Goal: Task Accomplishment & Management: Use online tool/utility

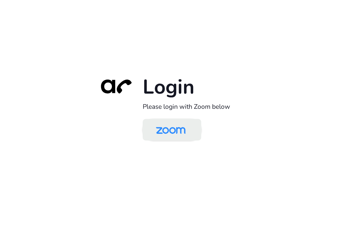
click at [170, 135] on img at bounding box center [171, 130] width 43 height 20
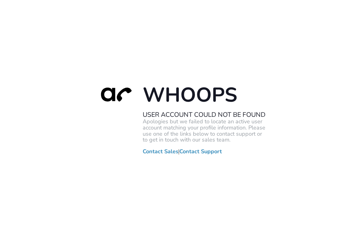
click at [186, 45] on div "Whoops User Account Could Not Be Found Apologies but we failed to locate an act…" at bounding box center [179, 118] width 359 height 237
click at [172, 0] on div "Whoops User Account Could Not Be Found Apologies but we failed to locate an act…" at bounding box center [179, 118] width 359 height 237
click at [170, 10] on div "Whoops User Account Could Not Be Found Apologies but we failed to locate an act…" at bounding box center [179, 118] width 359 height 237
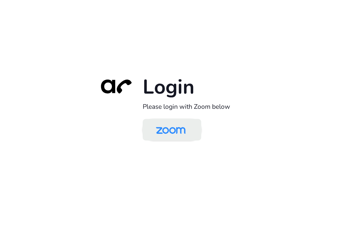
click at [178, 129] on img at bounding box center [171, 130] width 43 height 20
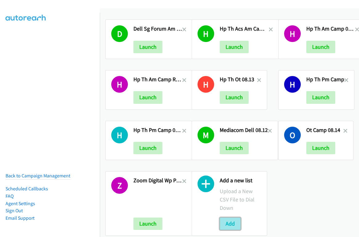
click at [229, 229] on button "Add" at bounding box center [230, 223] width 21 height 12
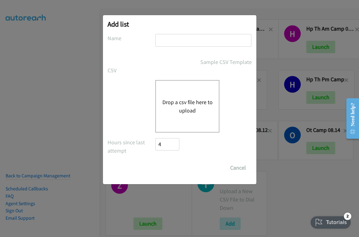
click at [185, 94] on div "Drop a csv file here to upload" at bounding box center [187, 106] width 64 height 52
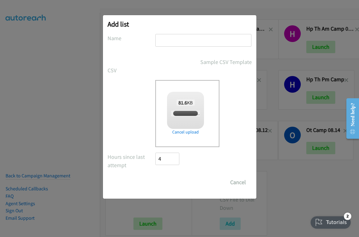
checkbox input "true"
click at [174, 39] on input "text" at bounding box center [203, 40] width 96 height 13
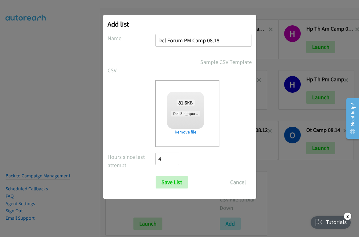
type input "Del Forum PM Camp 08.18"
click at [156, 176] on input "Save List" at bounding box center [172, 182] width 32 height 12
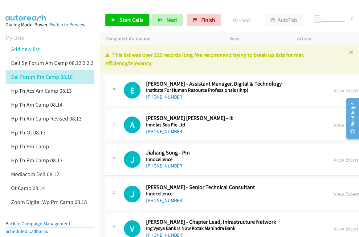
click at [281, 109] on div "A Callback Scheduled [PERSON_NAME] [PERSON_NAME] - It Innolas Sea Pte Ltd [GEOG…" at bounding box center [316, 125] width 423 height 32
click at [334, 90] on link "View External Url" at bounding box center [353, 90] width 39 height 7
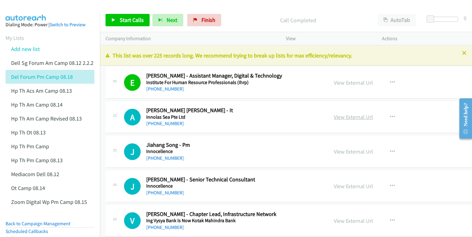
click at [334, 118] on link "View External Url" at bounding box center [353, 116] width 39 height 7
click at [334, 150] on link "View External Url" at bounding box center [353, 151] width 39 height 7
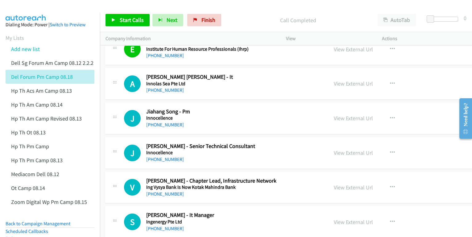
scroll to position [39, 0]
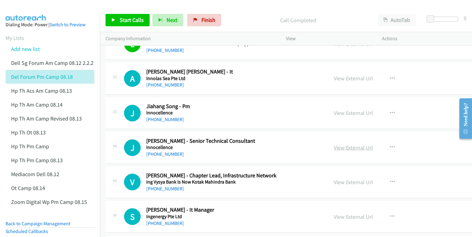
click at [334, 147] on link "View External Url" at bounding box center [353, 147] width 39 height 7
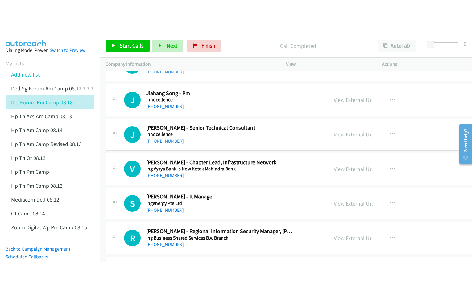
scroll to position [116, 0]
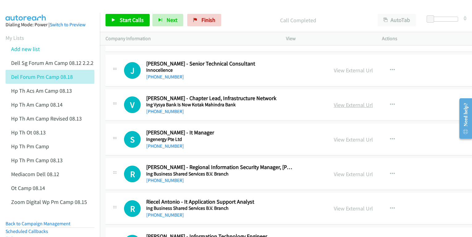
click at [334, 106] on link "View External Url" at bounding box center [353, 104] width 39 height 7
click at [334, 141] on link "View External Url" at bounding box center [353, 139] width 39 height 7
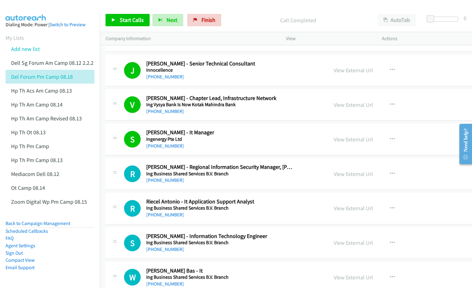
scroll to position [154, 0]
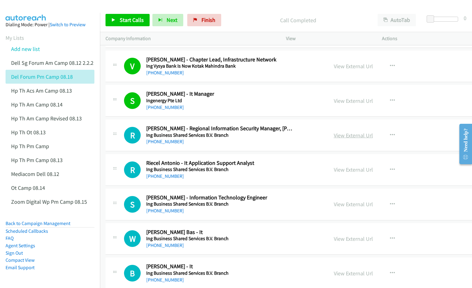
click at [334, 138] on link "View External Url" at bounding box center [353, 135] width 39 height 7
click at [334, 169] on link "View External Url" at bounding box center [353, 169] width 39 height 7
click at [334, 204] on link "View External Url" at bounding box center [353, 203] width 39 height 7
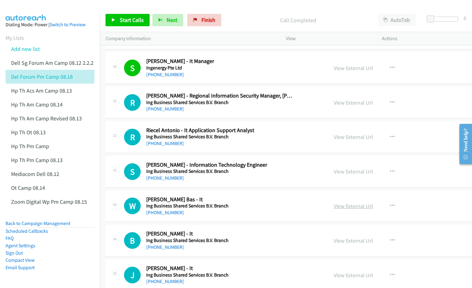
scroll to position [193, 0]
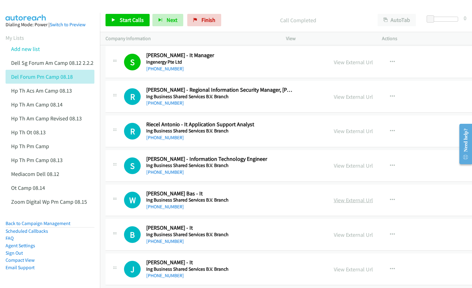
click at [334, 199] on link "View External Url" at bounding box center [353, 199] width 39 height 7
click at [334, 232] on link "View External Url" at bounding box center [353, 234] width 39 height 7
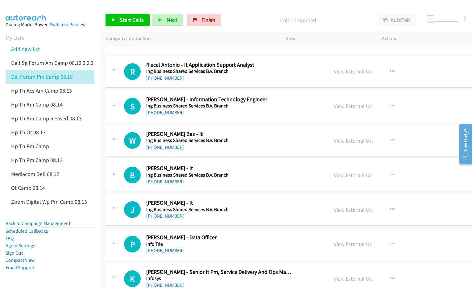
scroll to position [270, 0]
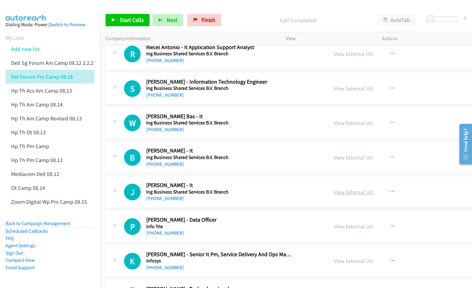
click at [334, 190] on link "View External Url" at bounding box center [353, 191] width 39 height 7
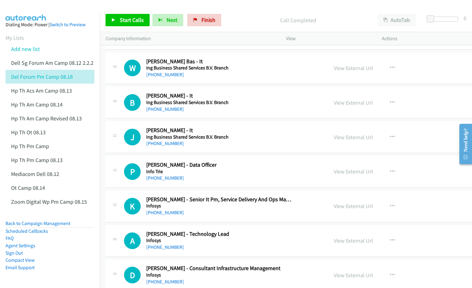
scroll to position [347, 0]
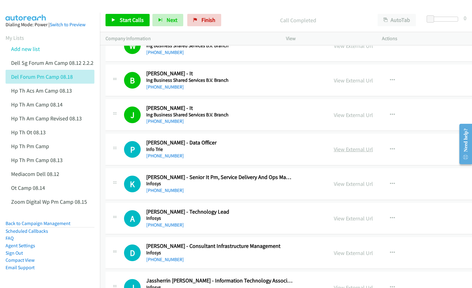
click at [334, 151] on link "View External Url" at bounding box center [353, 149] width 39 height 7
click at [334, 186] on link "View External Url" at bounding box center [353, 183] width 39 height 7
click at [334, 218] on link "View External Url" at bounding box center [353, 218] width 39 height 7
click at [334, 236] on link "View External Url" at bounding box center [353, 252] width 39 height 7
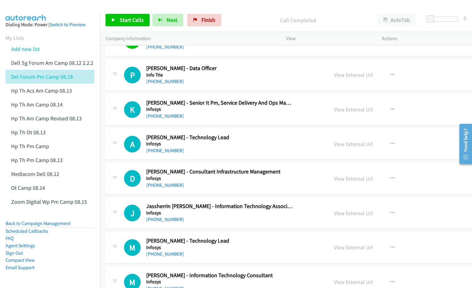
scroll to position [424, 0]
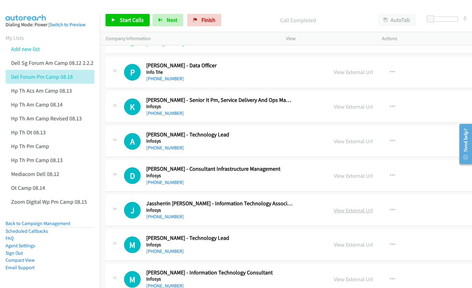
click at [334, 209] on link "View External Url" at bounding box center [353, 210] width 39 height 7
click at [334, 236] on link "View External Url" at bounding box center [353, 244] width 39 height 7
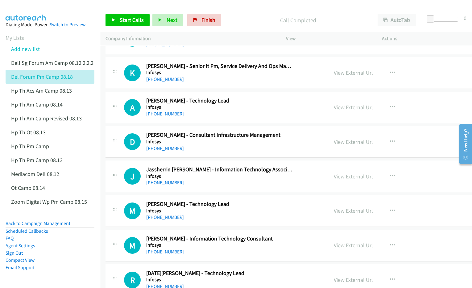
scroll to position [463, 0]
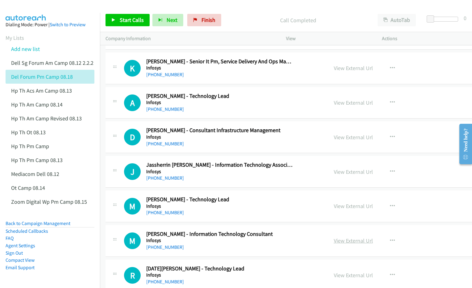
click at [334, 236] on link "View External Url" at bounding box center [353, 240] width 39 height 7
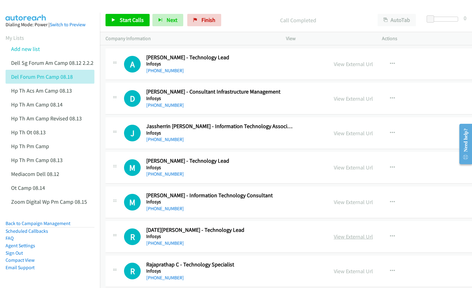
click at [334, 236] on link "View External Url" at bounding box center [353, 236] width 39 height 7
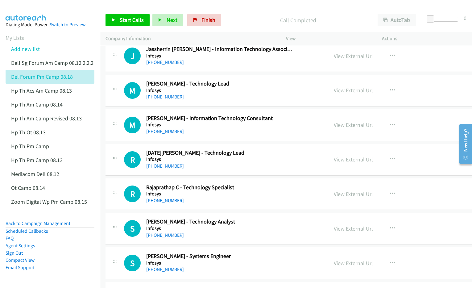
scroll to position [617, 0]
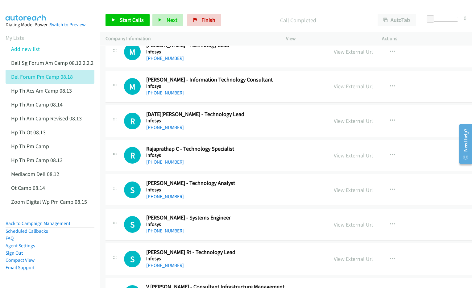
click at [334, 226] on link "View External Url" at bounding box center [353, 224] width 39 height 7
click at [334, 236] on link "View External Url" at bounding box center [353, 258] width 39 height 7
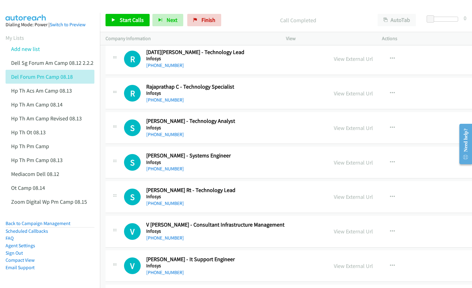
scroll to position [732, 0]
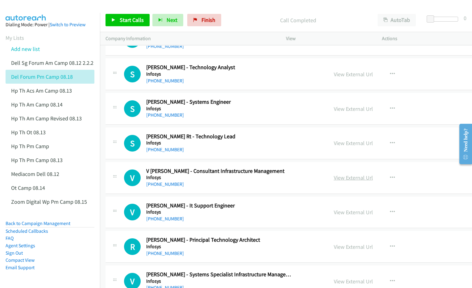
click at [334, 181] on link "View External Url" at bounding box center [353, 177] width 39 height 7
click at [334, 212] on link "View External Url" at bounding box center [353, 211] width 39 height 7
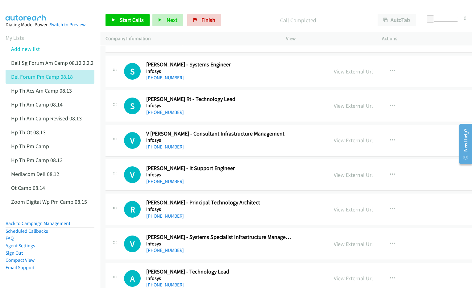
scroll to position [771, 0]
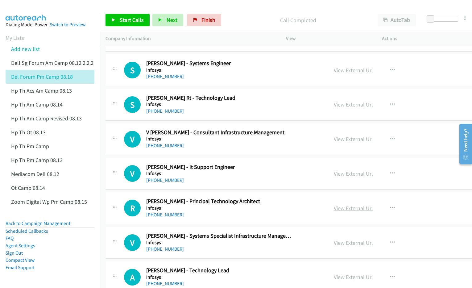
click at [334, 211] on link "View External Url" at bounding box center [353, 207] width 39 height 7
click at [334, 236] on link "View External Url" at bounding box center [353, 242] width 39 height 7
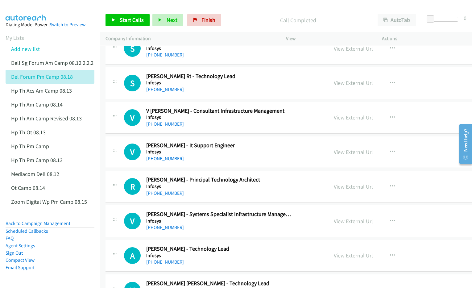
scroll to position [809, 0]
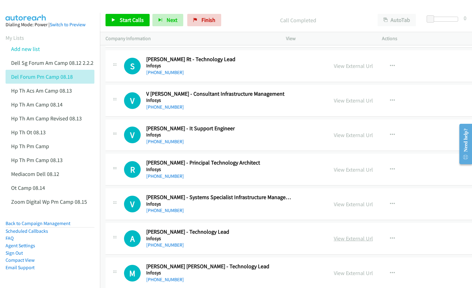
click at [334, 236] on link "View External Url" at bounding box center [353, 238] width 39 height 7
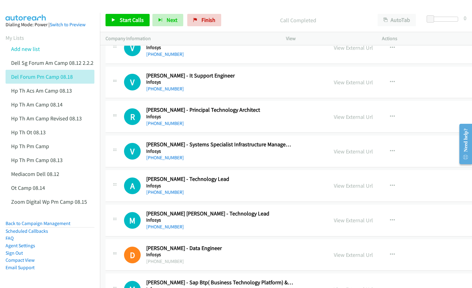
scroll to position [887, 0]
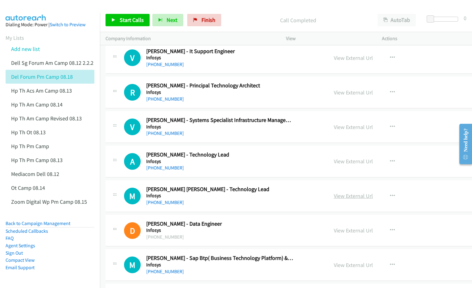
click at [334, 198] on link "View External Url" at bounding box center [353, 195] width 39 height 7
click at [334, 233] on link "View External Url" at bounding box center [353, 230] width 39 height 7
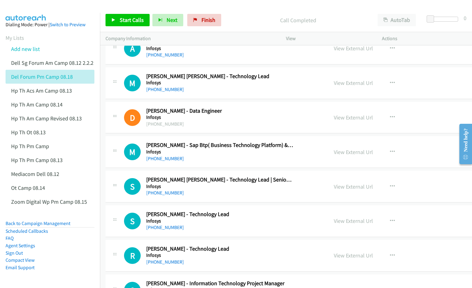
scroll to position [1002, 0]
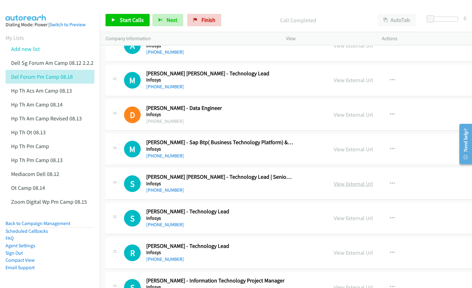
click at [334, 187] on link "View External Url" at bounding box center [353, 183] width 39 height 7
click at [334, 221] on link "View External Url" at bounding box center [353, 217] width 39 height 7
click at [334, 236] on link "View External Url" at bounding box center [353, 252] width 39 height 7
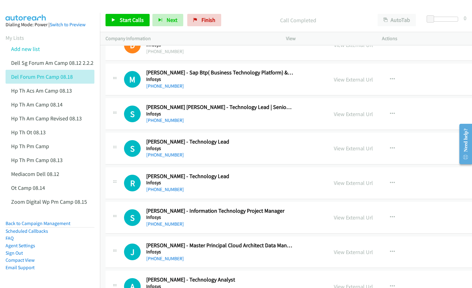
scroll to position [1079, 0]
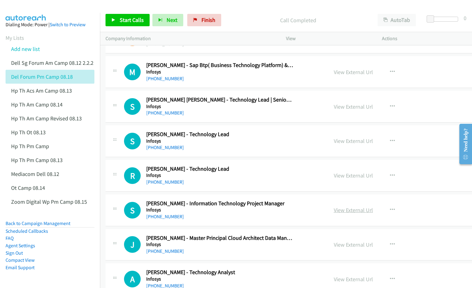
click at [334, 213] on link "View External Url" at bounding box center [353, 209] width 39 height 7
click at [334, 236] on link "View External Url" at bounding box center [353, 244] width 39 height 7
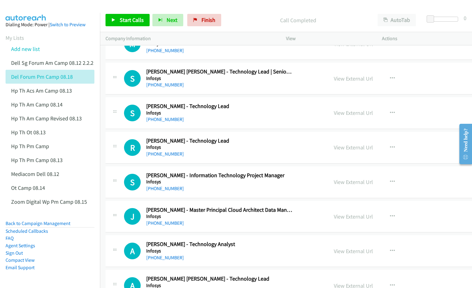
scroll to position [1118, 0]
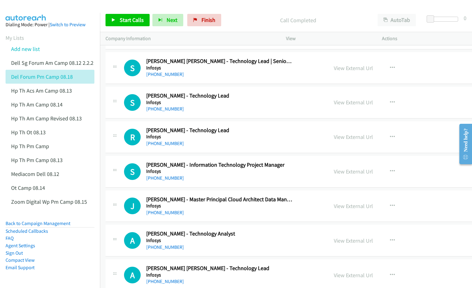
drag, startPoint x: 324, startPoint y: 243, endPoint x: 316, endPoint y: 271, distance: 29.1
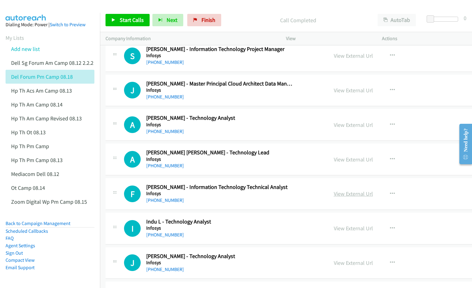
click at [334, 197] on link "View External Url" at bounding box center [353, 193] width 39 height 7
click at [334, 229] on link "View External Url" at bounding box center [353, 227] width 39 height 7
click at [334, 236] on link "View External Url" at bounding box center [353, 262] width 39 height 7
